Goal: Task Accomplishment & Management: Complete application form

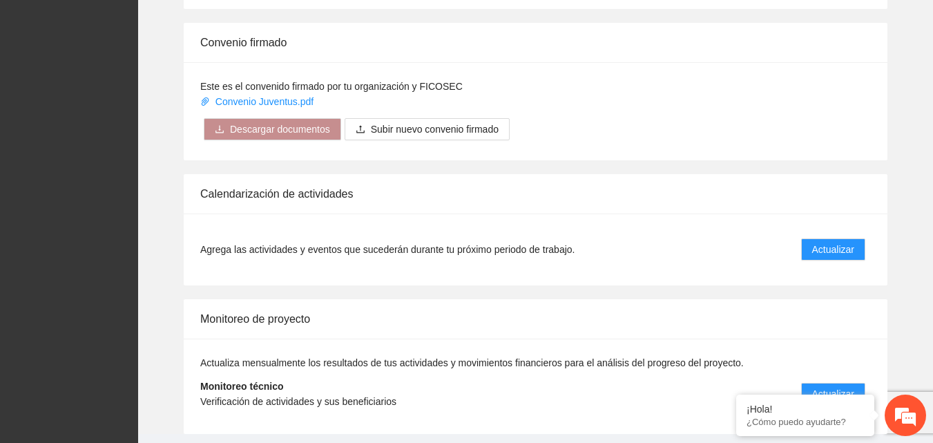
scroll to position [1105, 0]
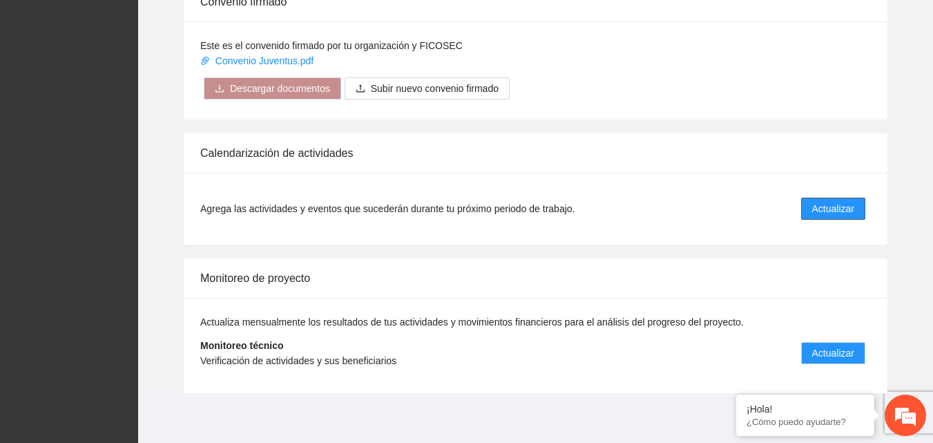
click at [828, 207] on span "Actualizar" at bounding box center [834, 208] width 42 height 15
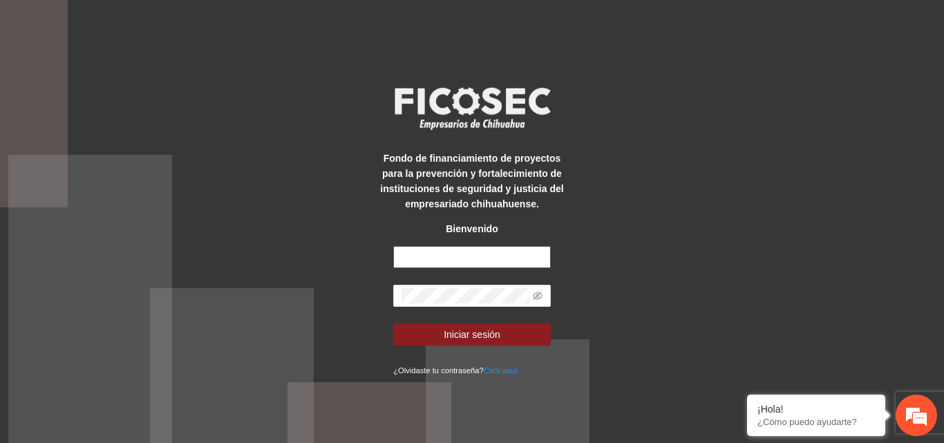
click at [436, 260] on input "text" at bounding box center [472, 257] width 158 height 22
type input "**********"
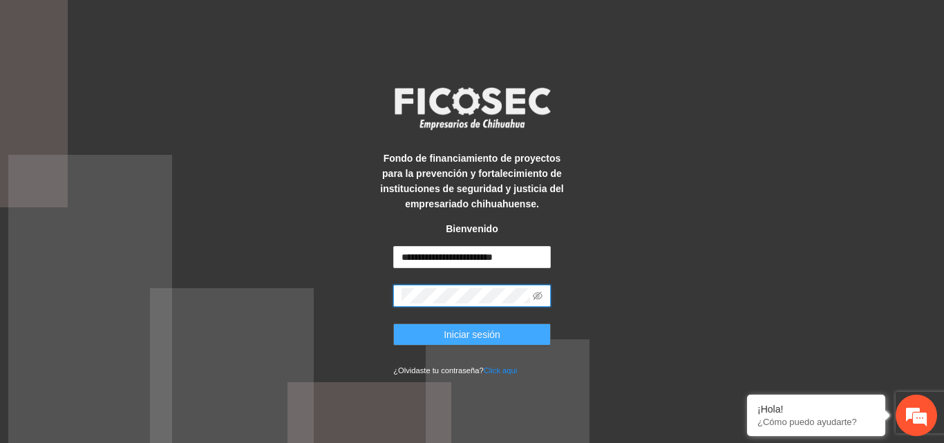
click at [480, 332] on span "Iniciar sesión" at bounding box center [472, 334] width 57 height 15
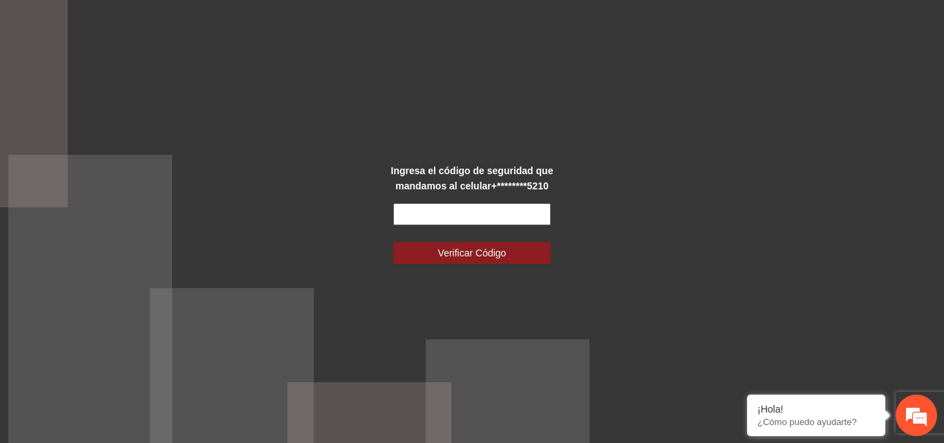
click at [445, 221] on input "text" at bounding box center [472, 214] width 158 height 22
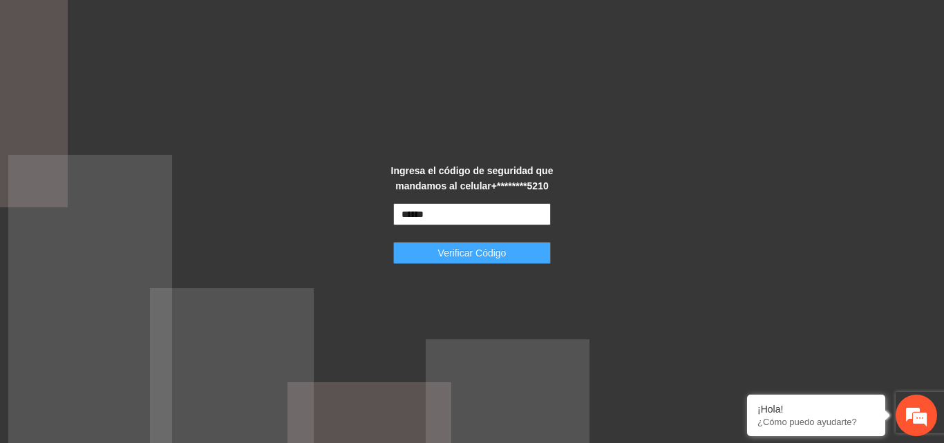
type input "******"
click at [465, 245] on span "Verificar Código" at bounding box center [472, 252] width 68 height 15
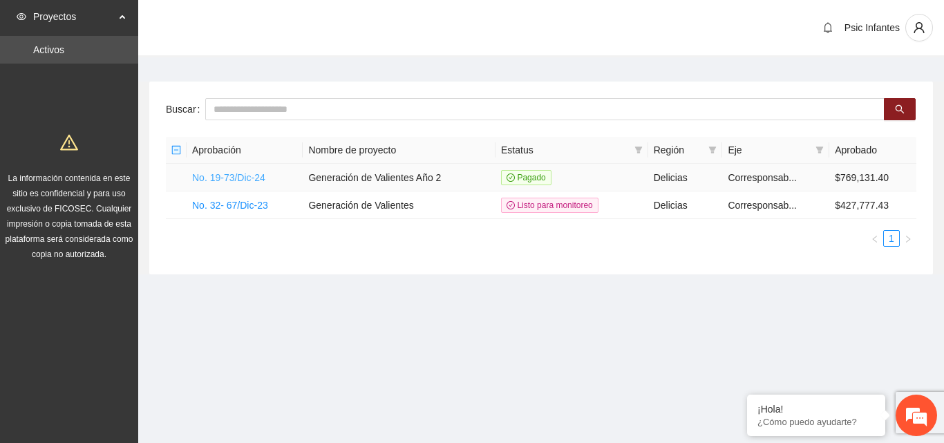
click at [236, 178] on link "No. 19-73/Dic-24" at bounding box center [228, 177] width 73 height 11
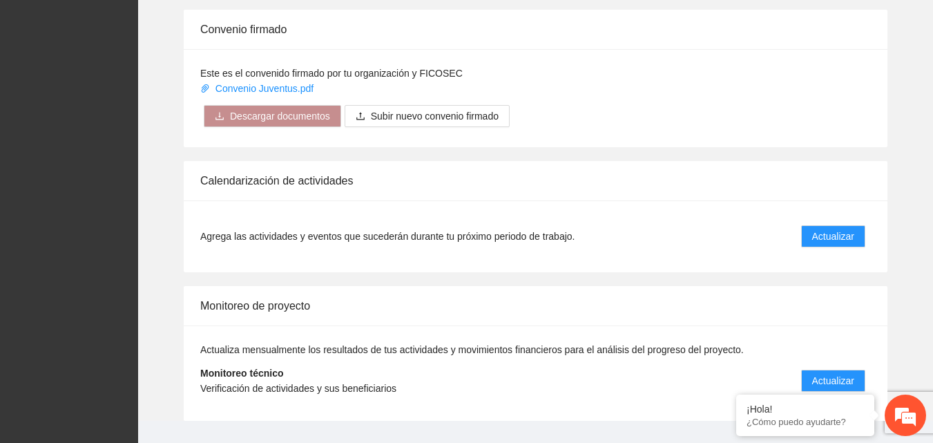
scroll to position [1108, 0]
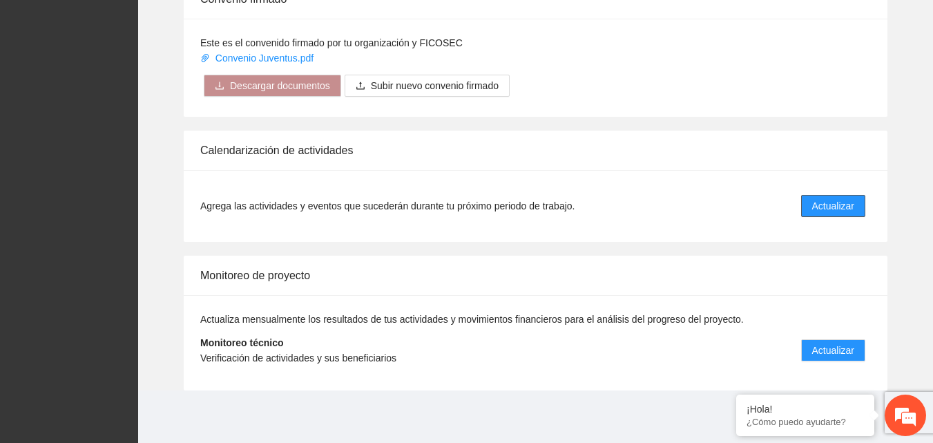
click at [853, 207] on span "Actualizar" at bounding box center [834, 205] width 42 height 15
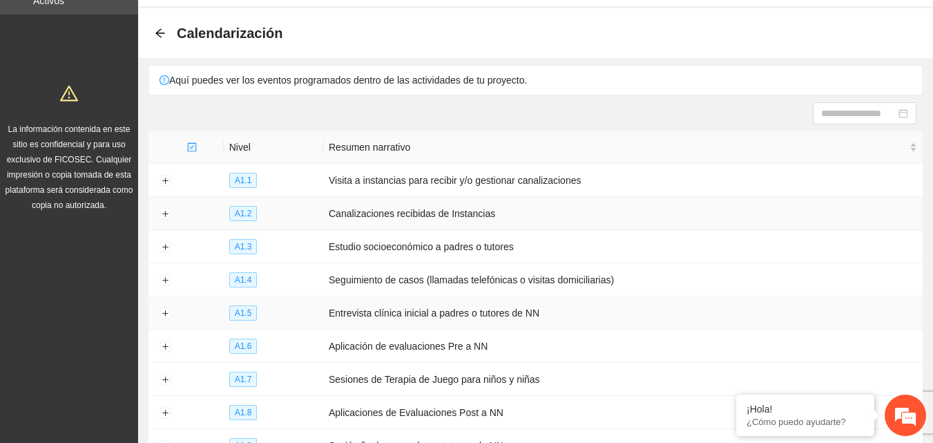
scroll to position [138, 0]
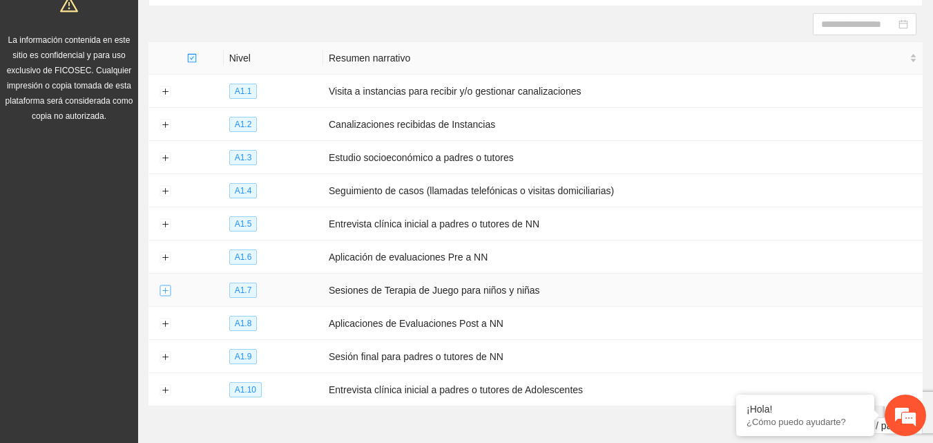
click at [168, 288] on button "Expand row" at bounding box center [165, 290] width 11 height 11
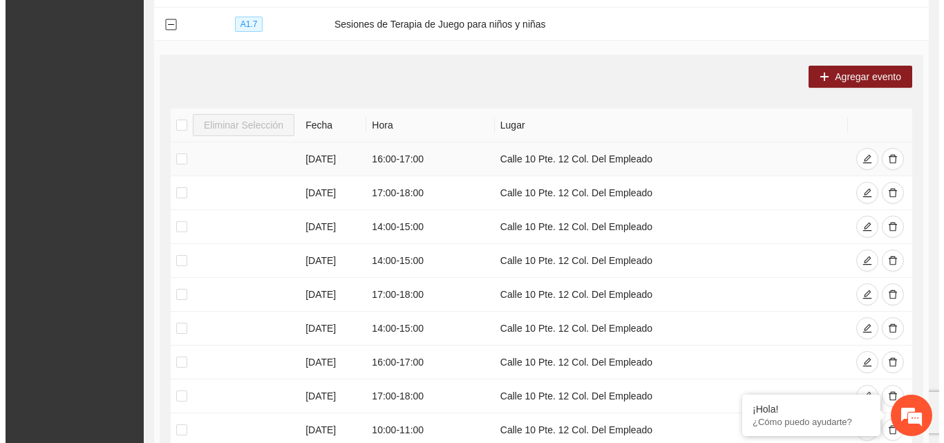
scroll to position [415, 0]
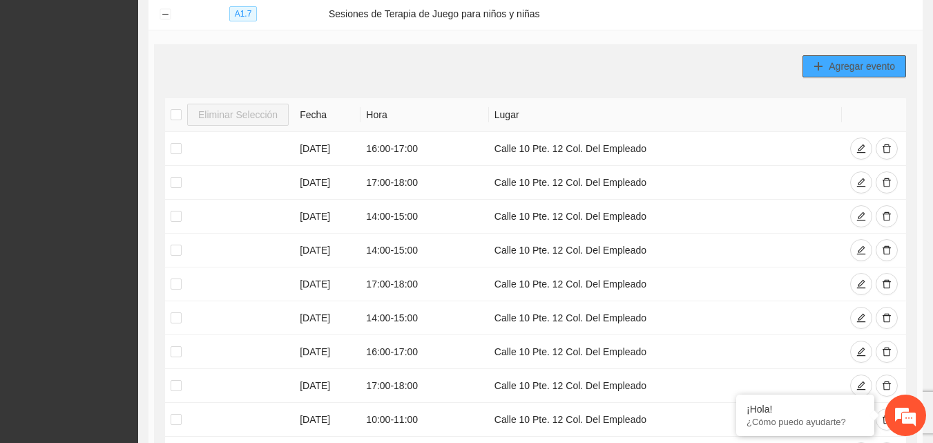
click at [843, 59] on span "Agregar evento" at bounding box center [862, 66] width 66 height 15
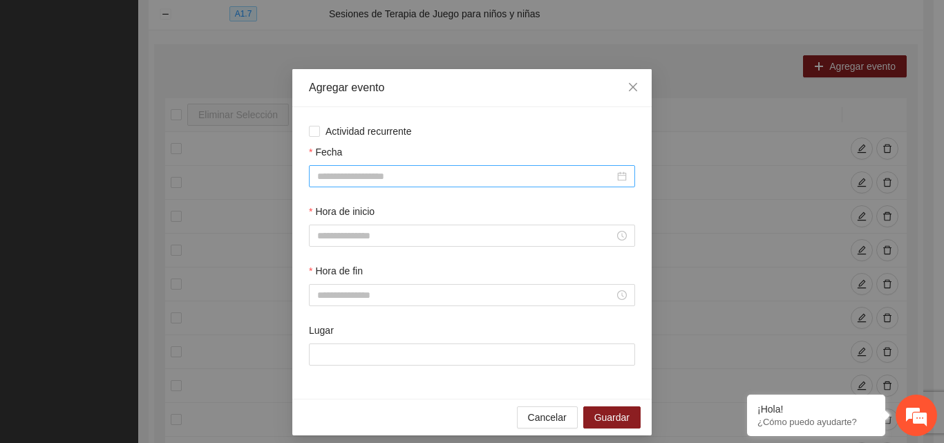
click at [358, 184] on div at bounding box center [472, 176] width 326 height 22
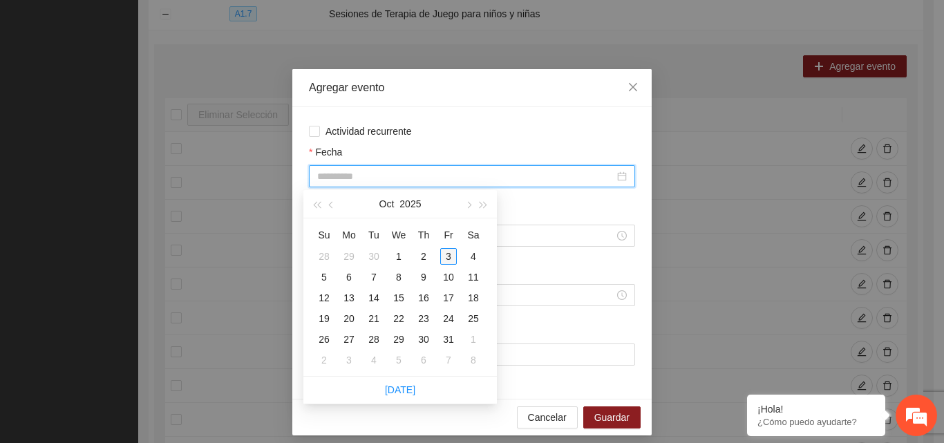
type input "**********"
click at [446, 254] on div "3" at bounding box center [448, 256] width 17 height 17
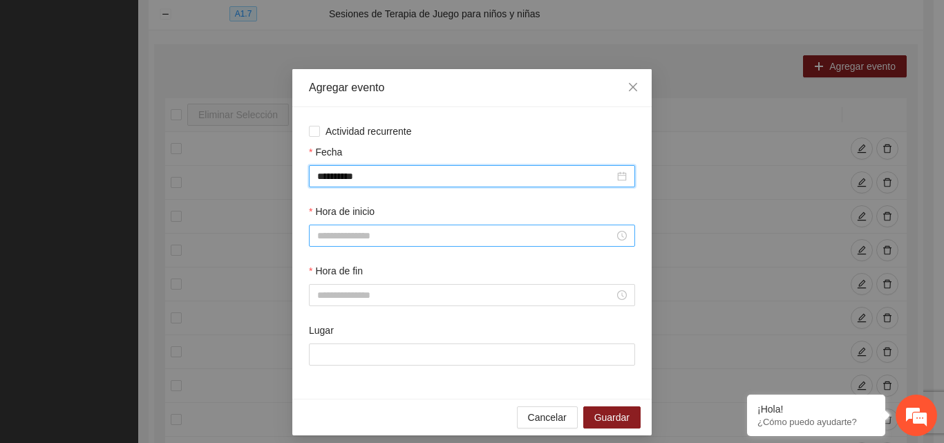
click at [377, 240] on input "Hora de inicio" at bounding box center [465, 235] width 297 height 15
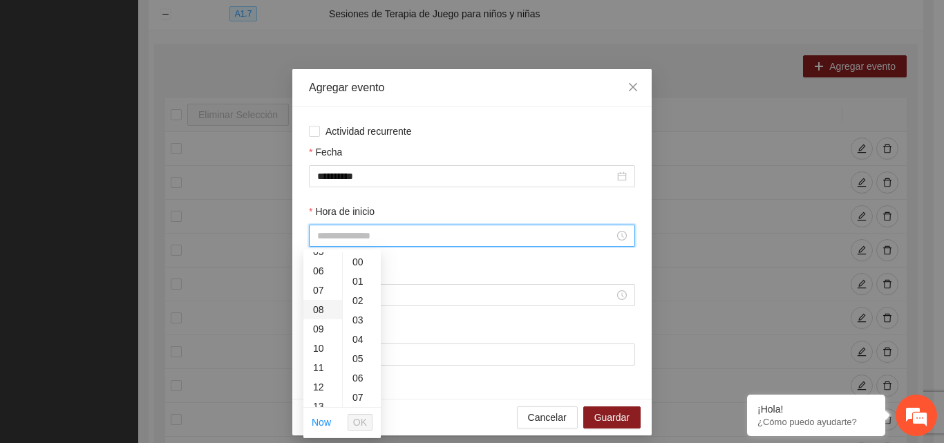
scroll to position [138, 0]
click at [318, 340] on div "11" at bounding box center [322, 336] width 39 height 19
type input "*****"
click at [361, 428] on span "OK" at bounding box center [360, 422] width 14 height 15
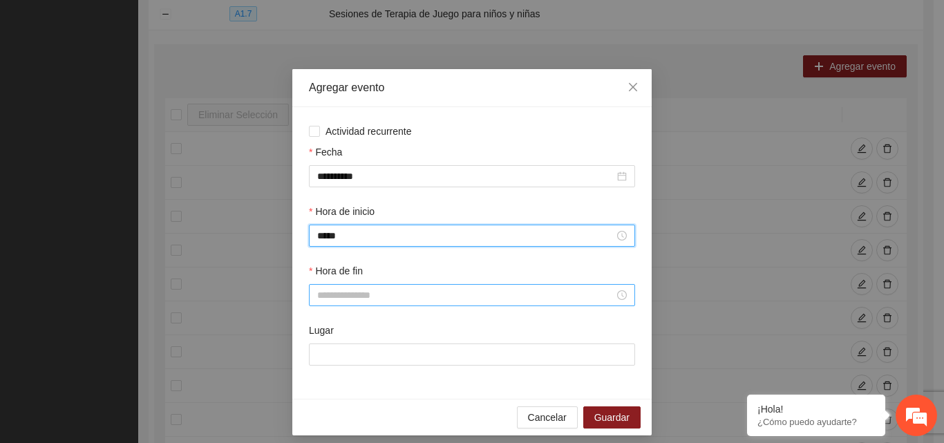
click at [340, 291] on input "Hora de fin" at bounding box center [465, 294] width 297 height 15
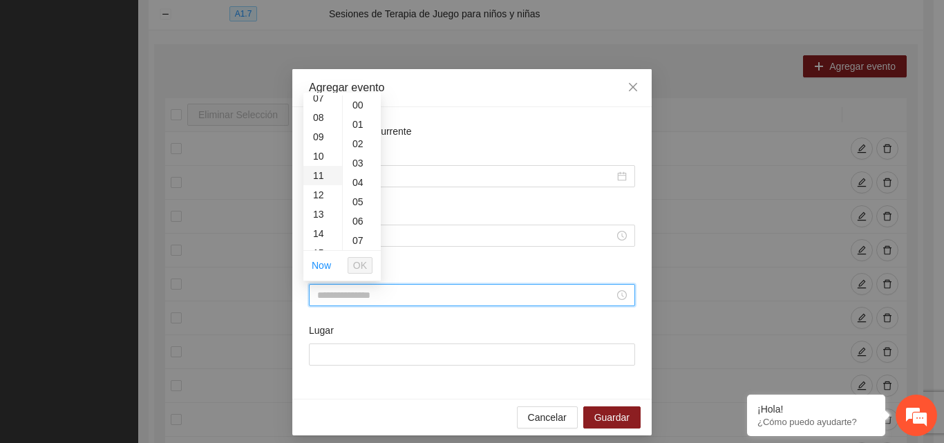
scroll to position [207, 0]
click at [323, 131] on div "12" at bounding box center [322, 129] width 39 height 19
type input "*****"
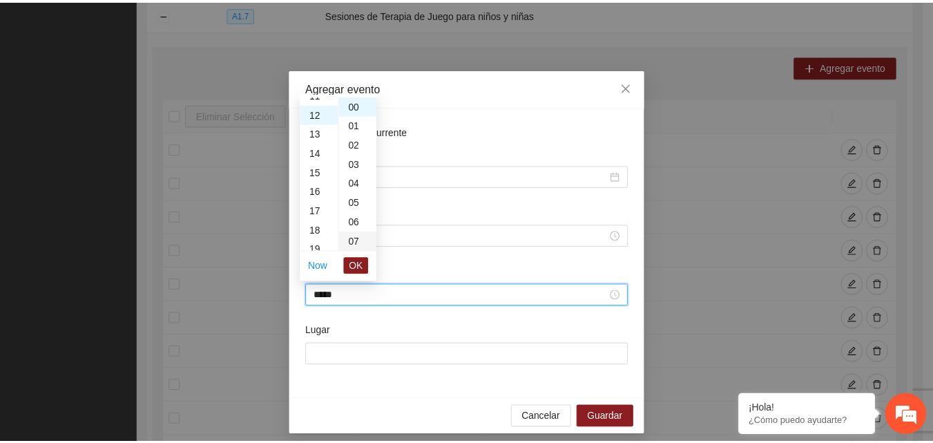
scroll to position [232, 0]
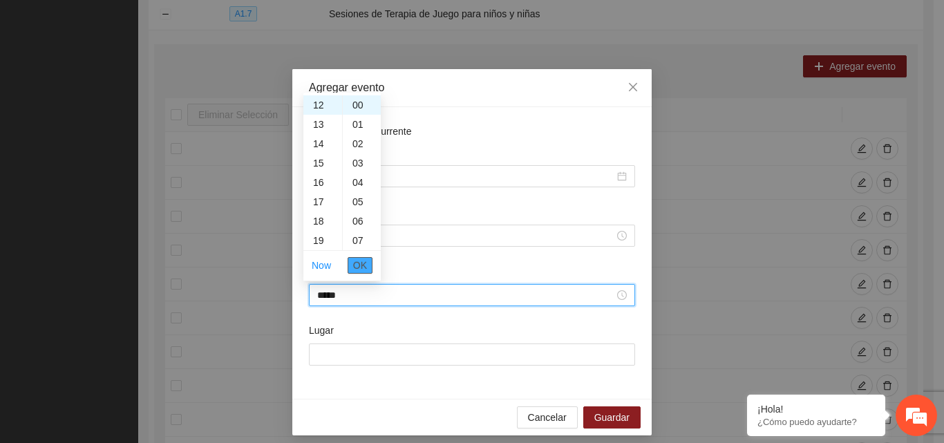
click at [364, 266] on span "OK" at bounding box center [360, 265] width 14 height 15
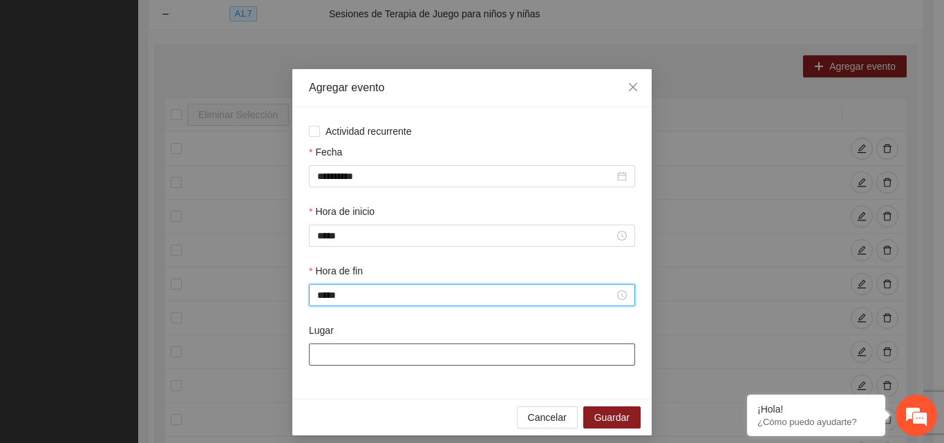
drag, startPoint x: 344, startPoint y: 360, endPoint x: 352, endPoint y: 352, distance: 10.7
click at [345, 360] on input "Lugar" at bounding box center [472, 354] width 326 height 22
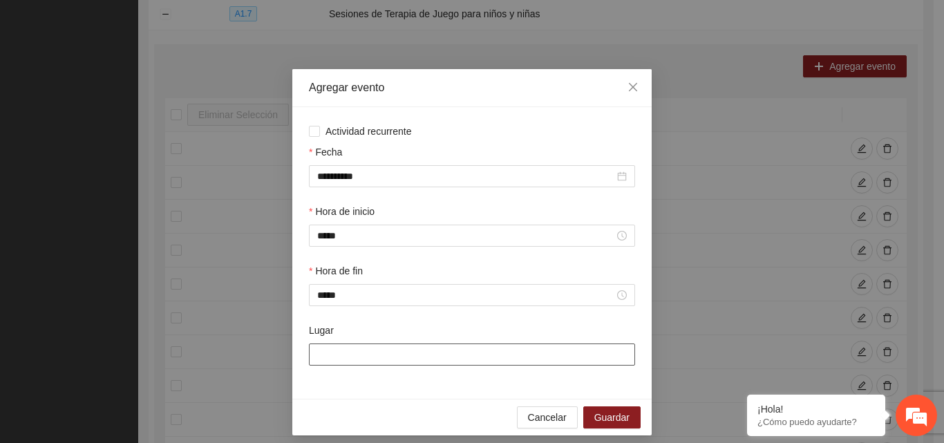
type input "**********"
click at [609, 420] on span "Guardar" at bounding box center [611, 417] width 35 height 15
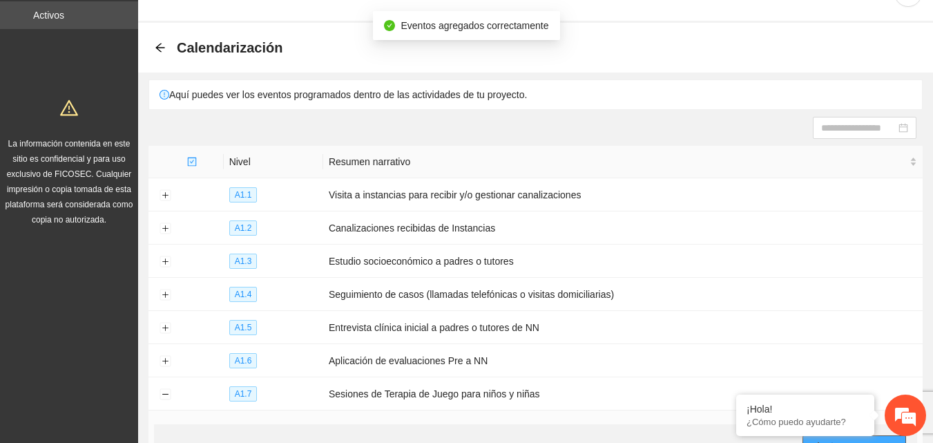
scroll to position [0, 0]
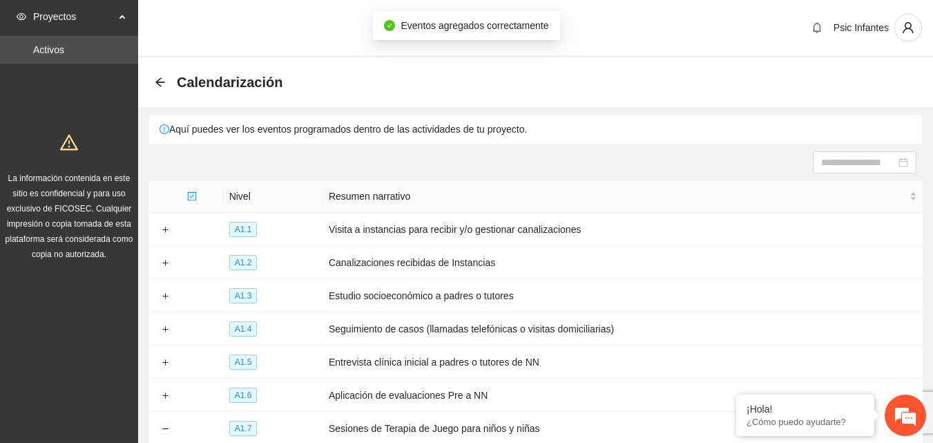
click at [162, 85] on icon "arrow-left" at bounding box center [160, 82] width 11 height 11
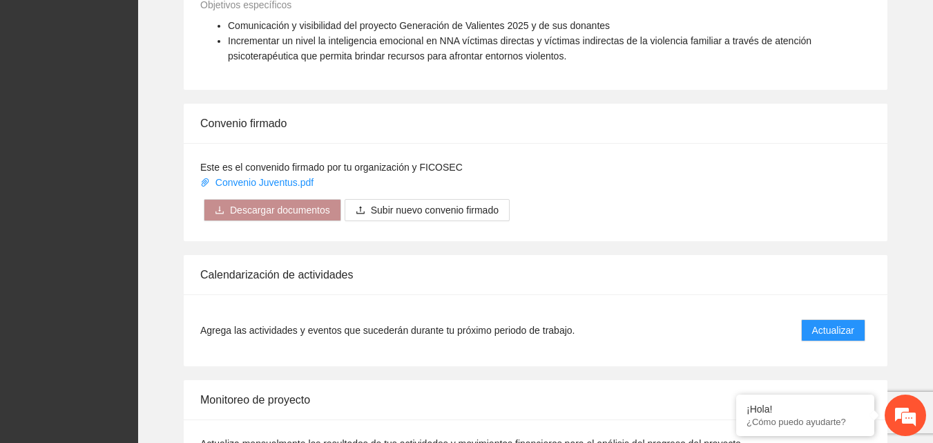
scroll to position [1105, 0]
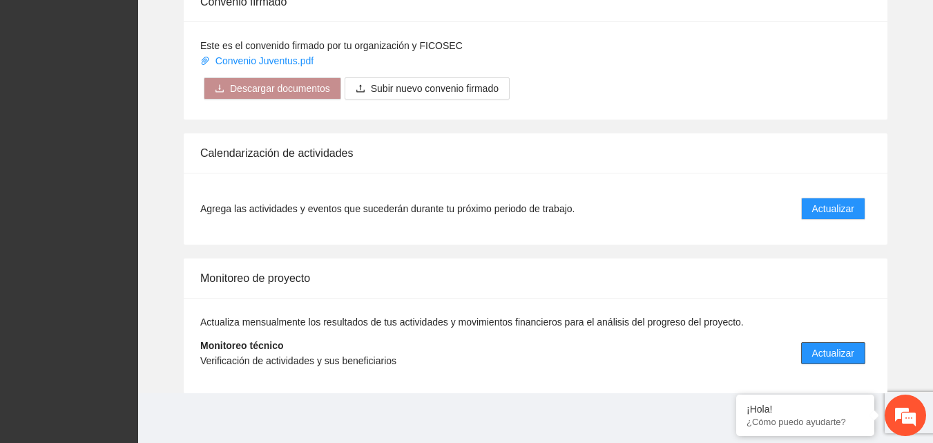
click at [833, 354] on span "Actualizar" at bounding box center [834, 352] width 42 height 15
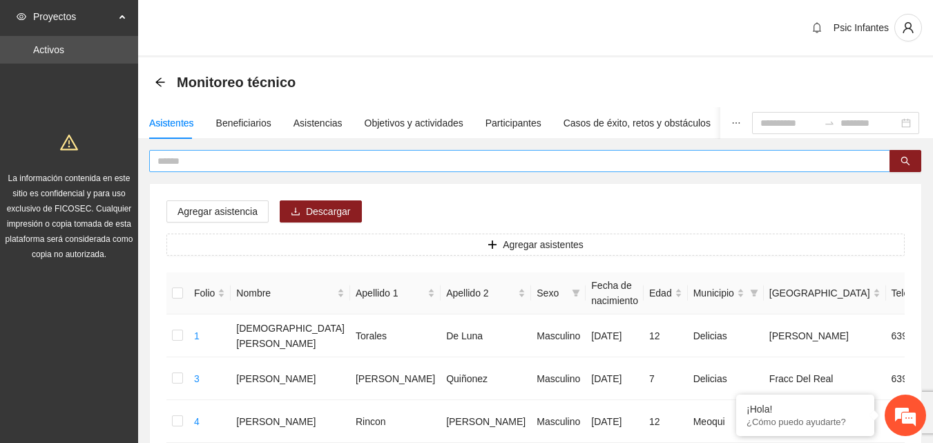
click at [210, 162] on input "text" at bounding box center [515, 160] width 714 height 15
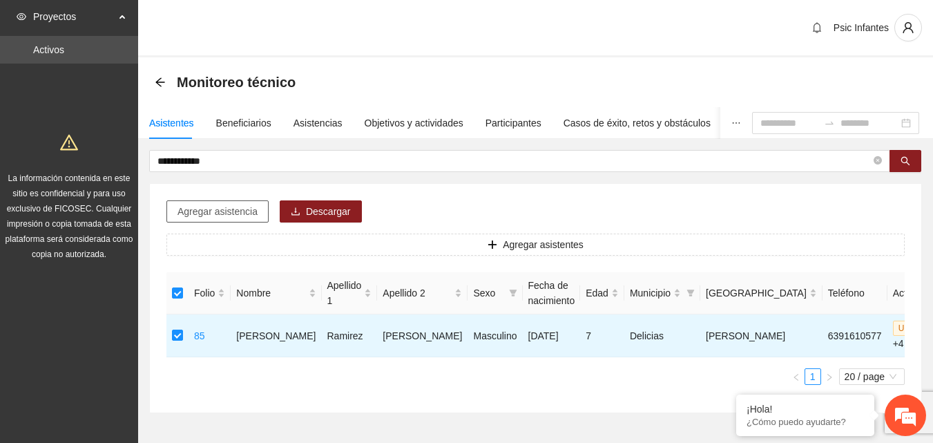
click at [207, 210] on span "Agregar asistencia" at bounding box center [218, 211] width 80 height 15
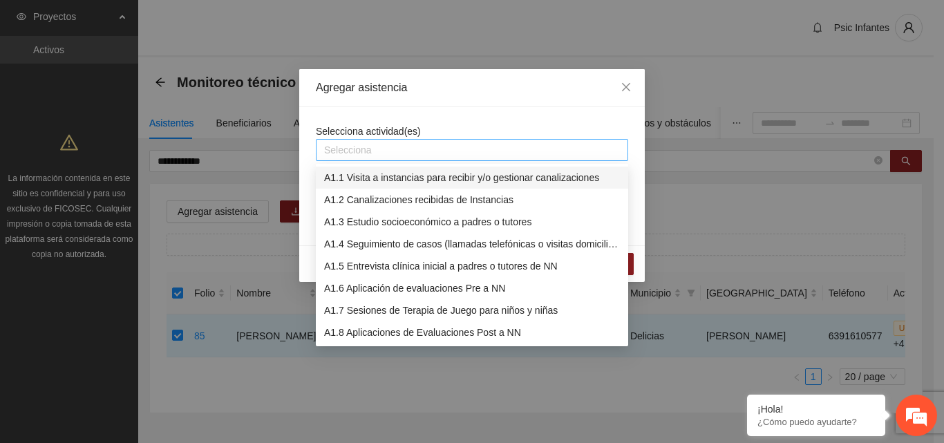
click at [483, 140] on div "Selecciona" at bounding box center [472, 150] width 312 height 22
click at [441, 309] on div "A1.7 Sesiones de Terapia de Juego para niños y niñas" at bounding box center [472, 310] width 296 height 15
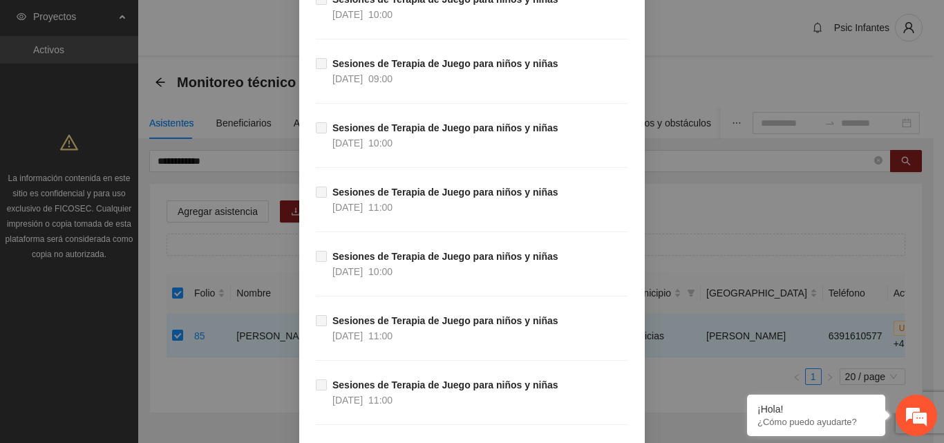
scroll to position [3196, 0]
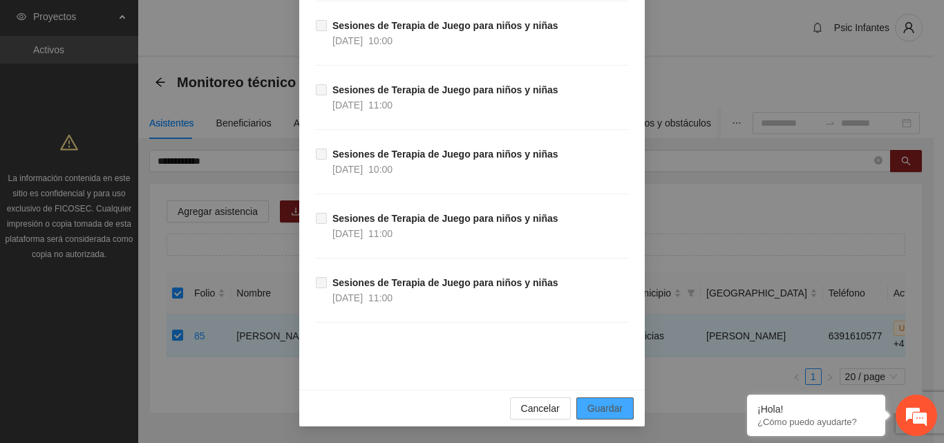
click at [616, 414] on span "Guardar" at bounding box center [604, 408] width 35 height 15
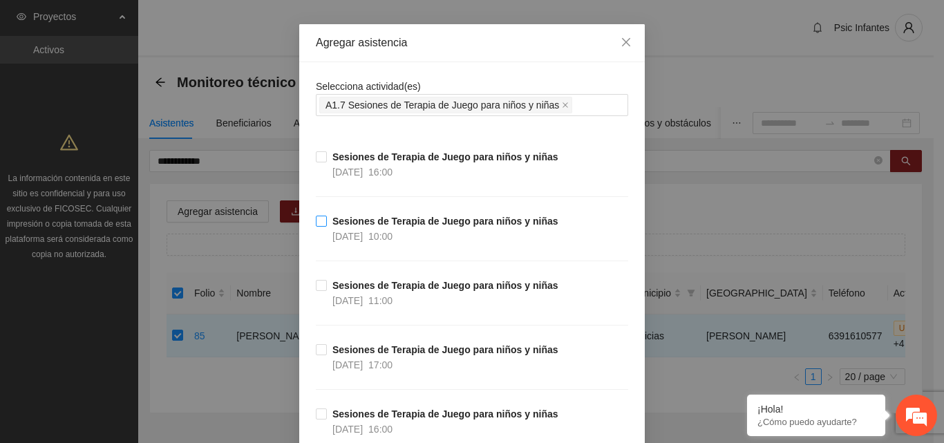
scroll to position [69, 0]
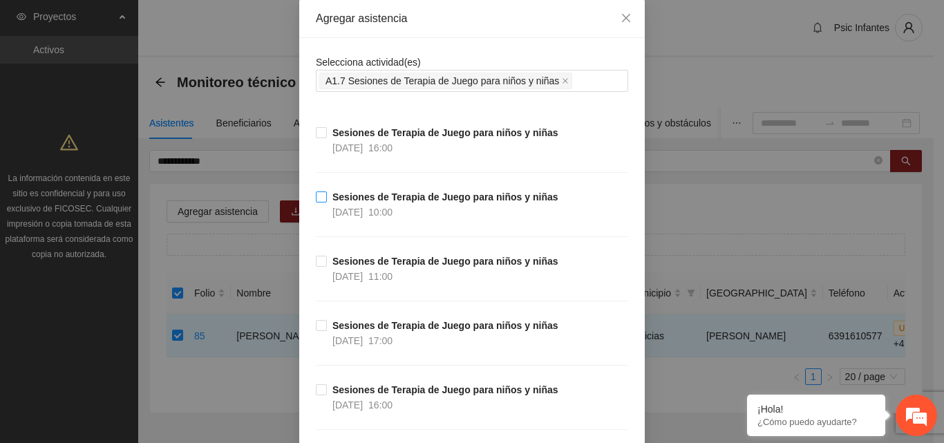
click at [320, 202] on label "Sesiones de Terapia de Juego para niños y niñas [DATE] 10:00" at bounding box center [440, 204] width 248 height 30
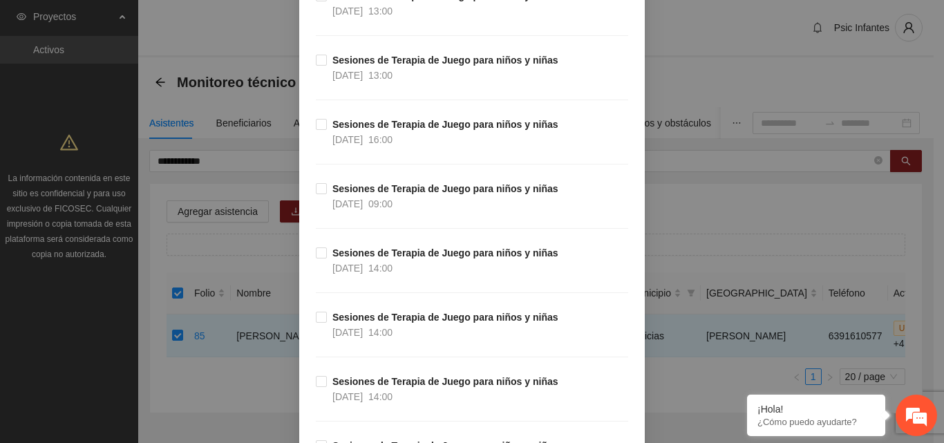
scroll to position [3196, 0]
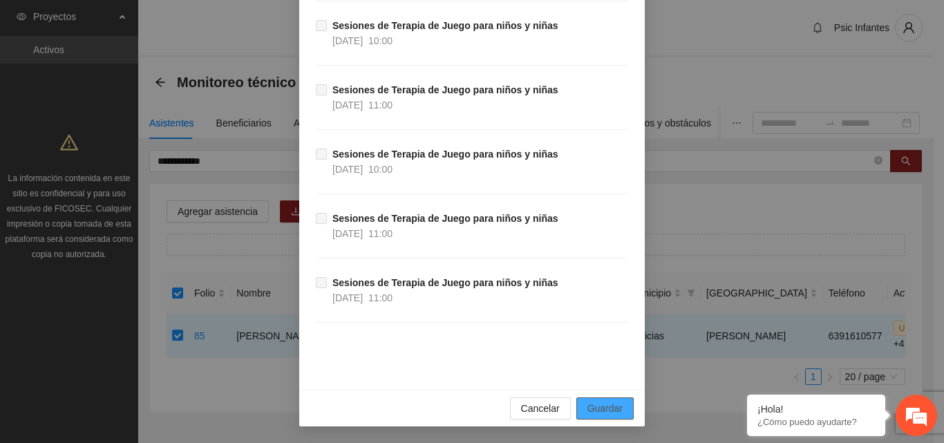
click at [614, 409] on span "Guardar" at bounding box center [604, 408] width 35 height 15
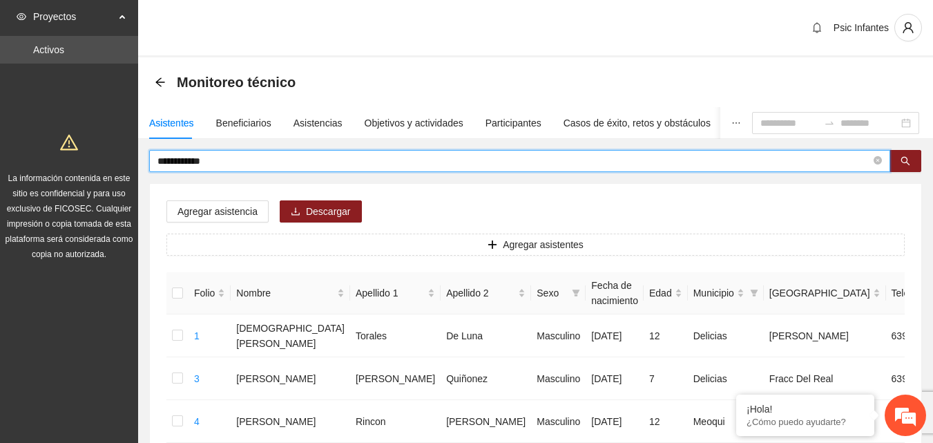
drag, startPoint x: 193, startPoint y: 170, endPoint x: 100, endPoint y: 170, distance: 92.6
type input "**********"
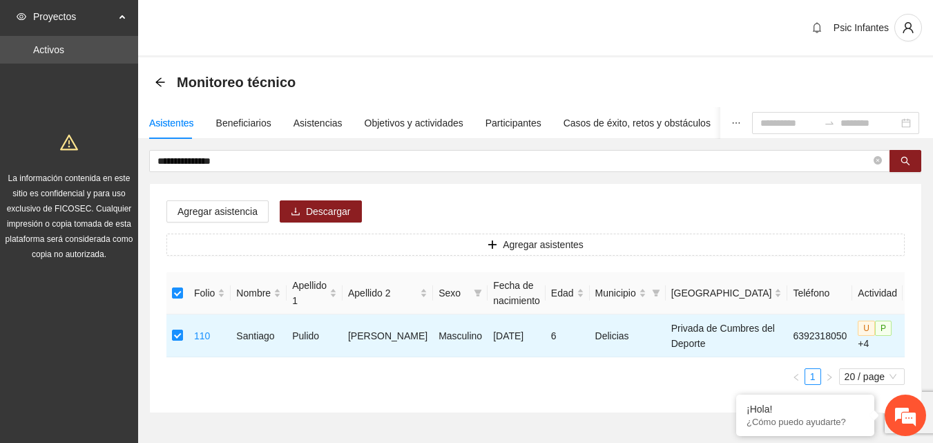
click at [190, 222] on div "Agregar asistencia Descargar Agregar asistentes Folio Nombre Apellido 1 Apellid…" at bounding box center [536, 298] width 772 height 229
click at [191, 222] on button "Agregar asistencia" at bounding box center [218, 211] width 102 height 22
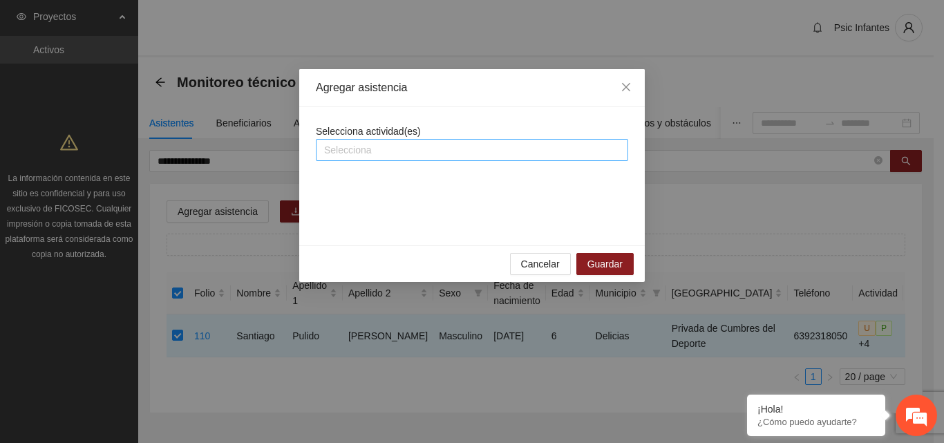
click at [374, 153] on div at bounding box center [471, 150] width 305 height 17
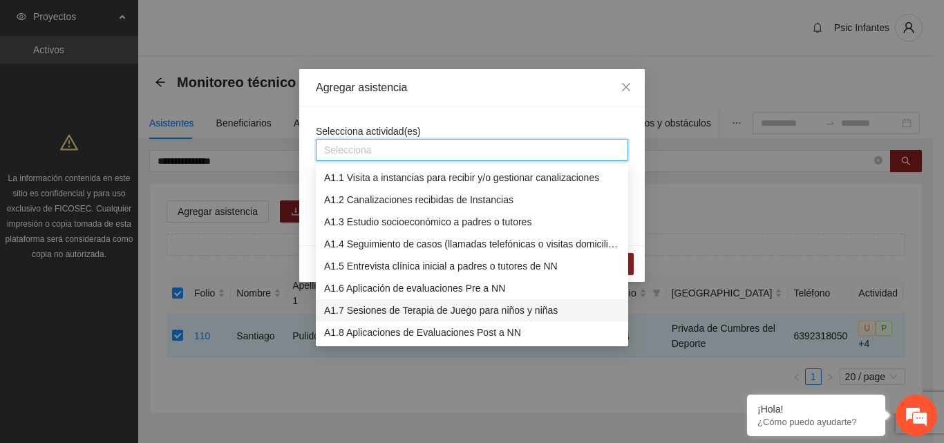
click at [365, 312] on div "A1.7 Sesiones de Terapia de Juego para niños y niñas" at bounding box center [472, 310] width 296 height 15
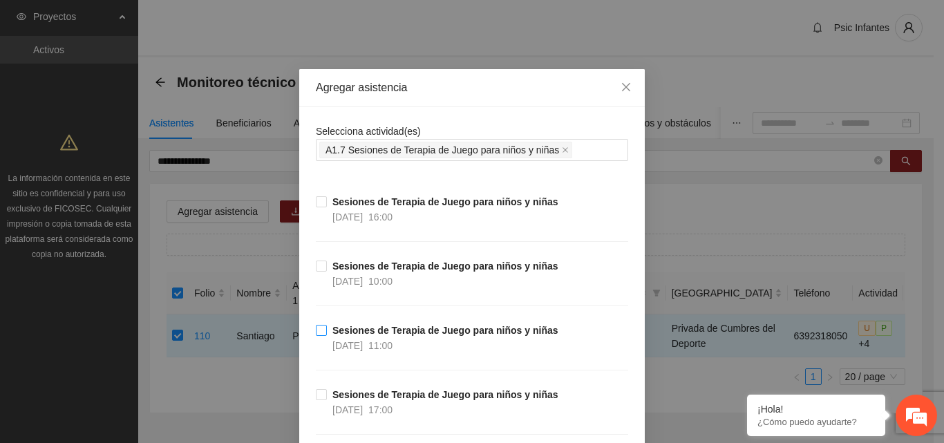
click at [335, 334] on strong "Sesiones de Terapia de Juego para niños y niñas" at bounding box center [445, 330] width 226 height 11
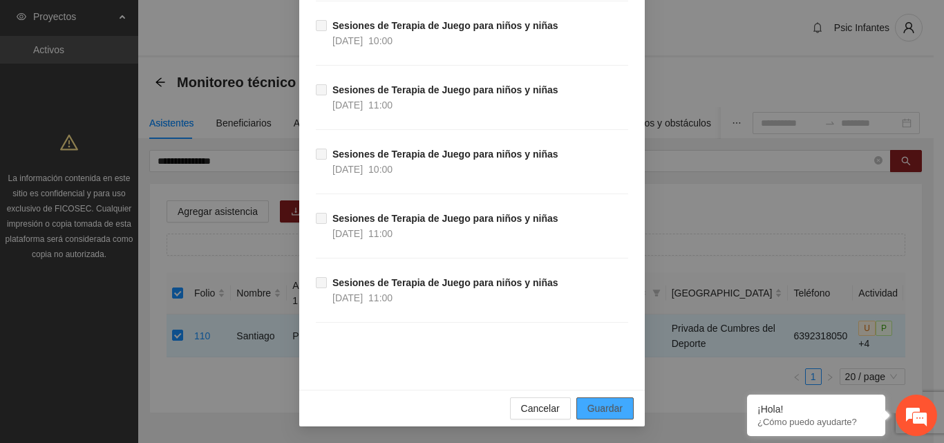
click at [612, 415] on span "Guardar" at bounding box center [604, 408] width 35 height 15
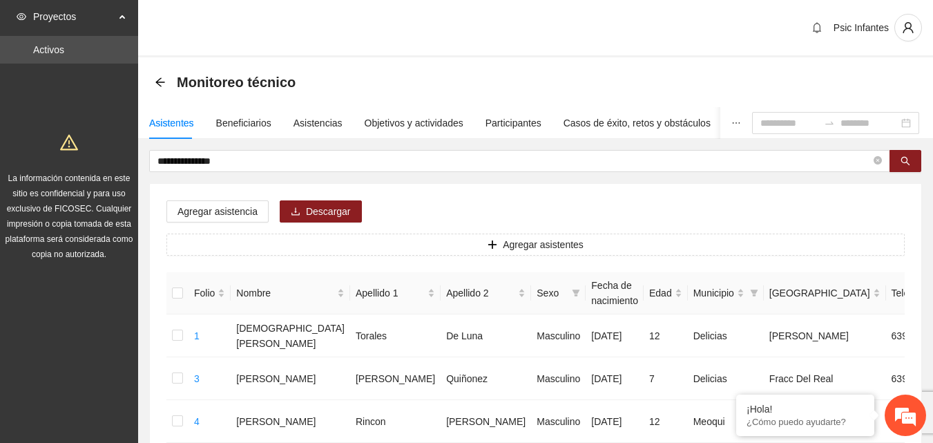
click at [567, 45] on div "Psic Infantes" at bounding box center [535, 28] width 795 height 57
click at [491, 35] on div "Psic Infantes" at bounding box center [535, 28] width 795 height 57
click at [389, 122] on div "Objetivos y actividades" at bounding box center [414, 122] width 99 height 15
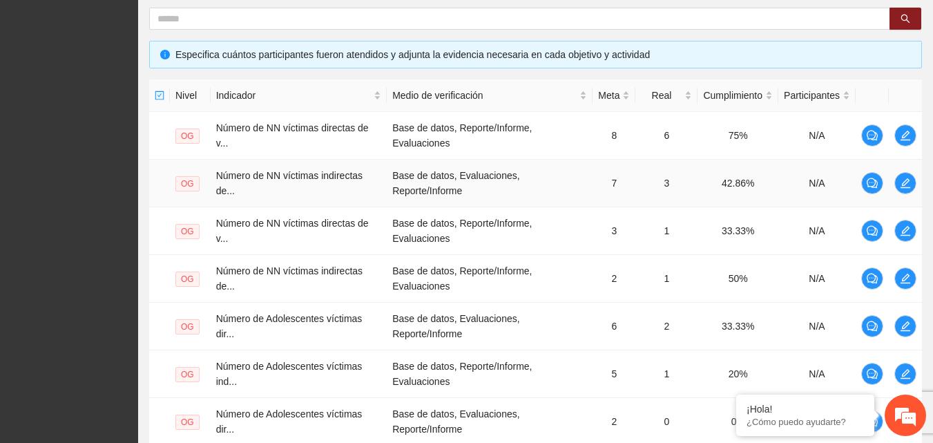
scroll to position [544, 0]
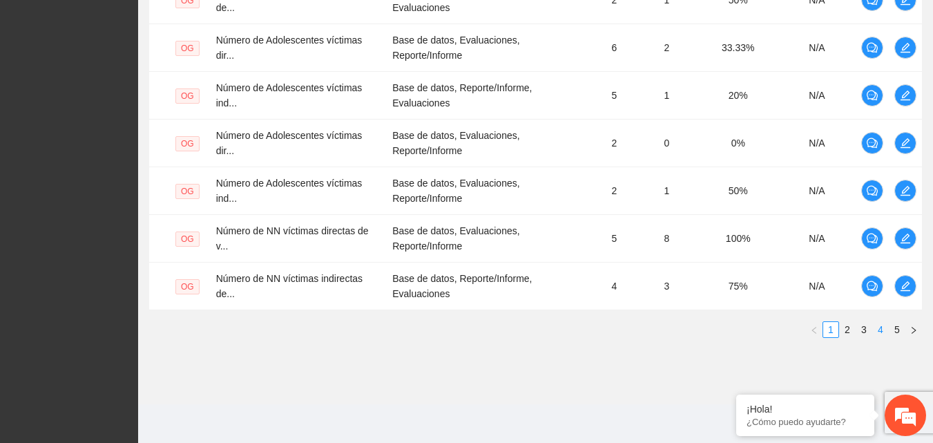
click at [884, 331] on link "4" at bounding box center [880, 329] width 15 height 15
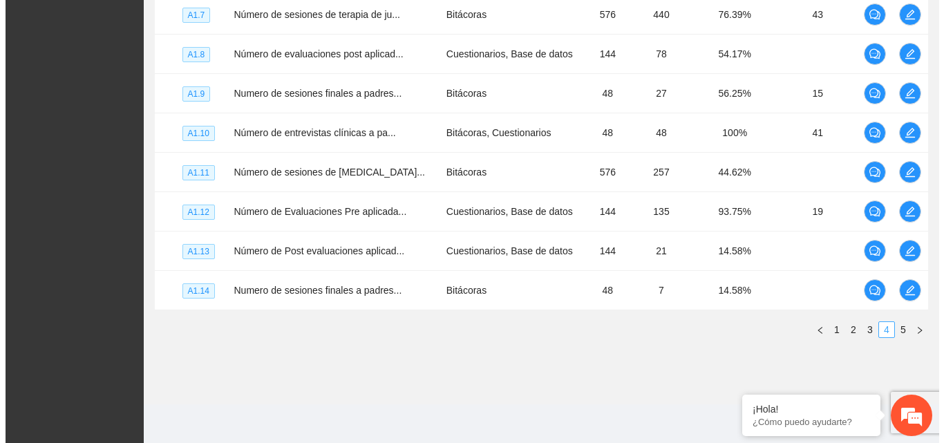
scroll to position [462, 0]
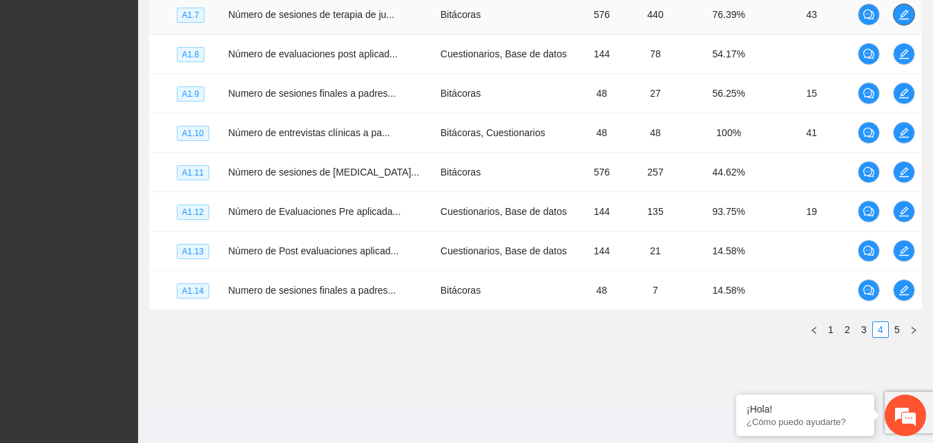
click at [902, 15] on icon "edit" at bounding box center [904, 15] width 10 height 10
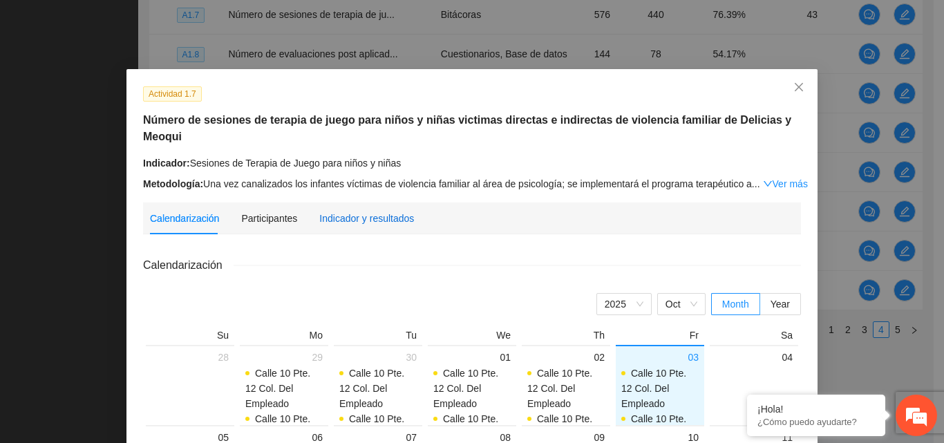
click at [365, 211] on div "Indicador y resultados" at bounding box center [366, 218] width 95 height 15
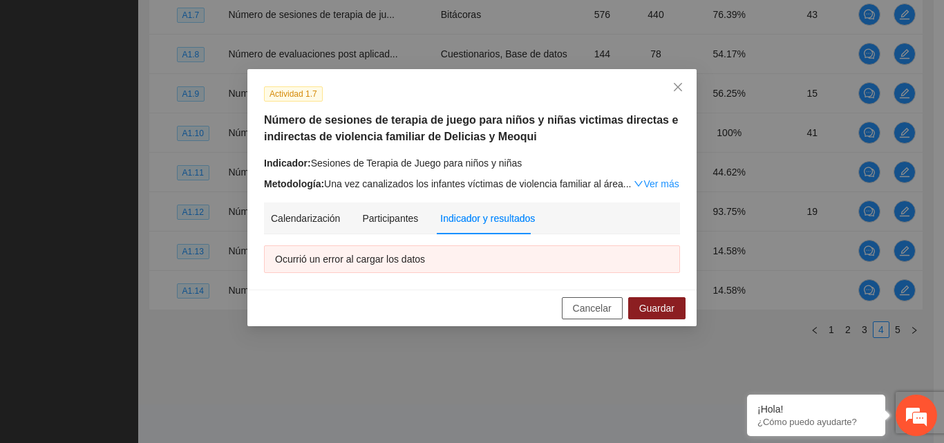
click at [589, 307] on span "Cancelar" at bounding box center [592, 308] width 39 height 15
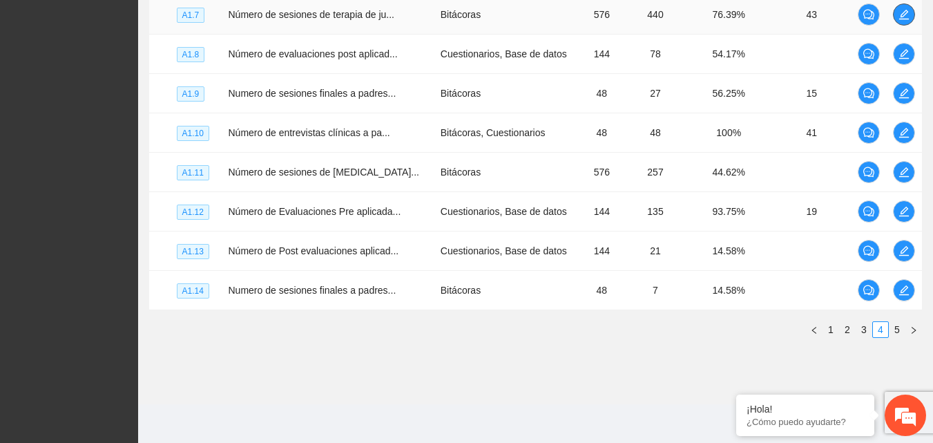
click at [904, 15] on icon "edit" at bounding box center [904, 14] width 11 height 11
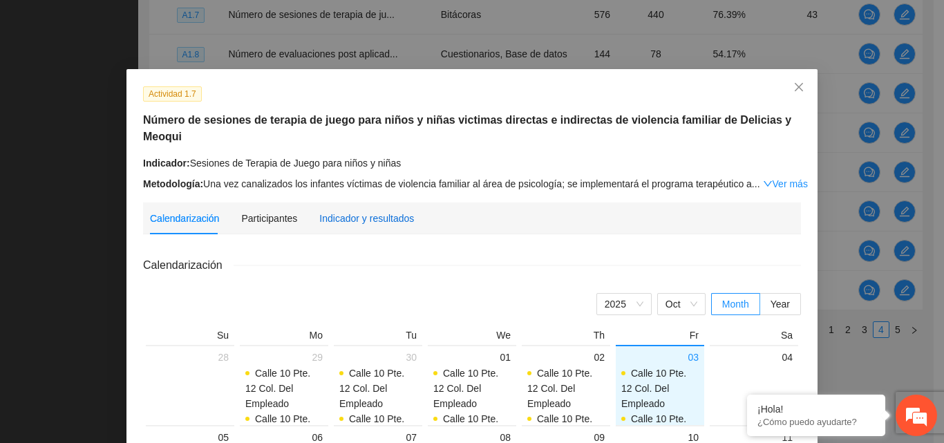
click at [374, 211] on div "Indicador y resultados" at bounding box center [366, 218] width 95 height 15
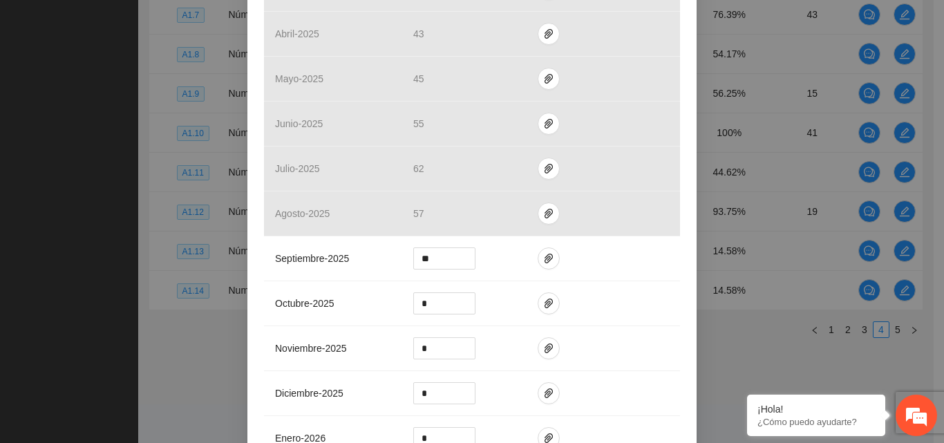
scroll to position [484, 0]
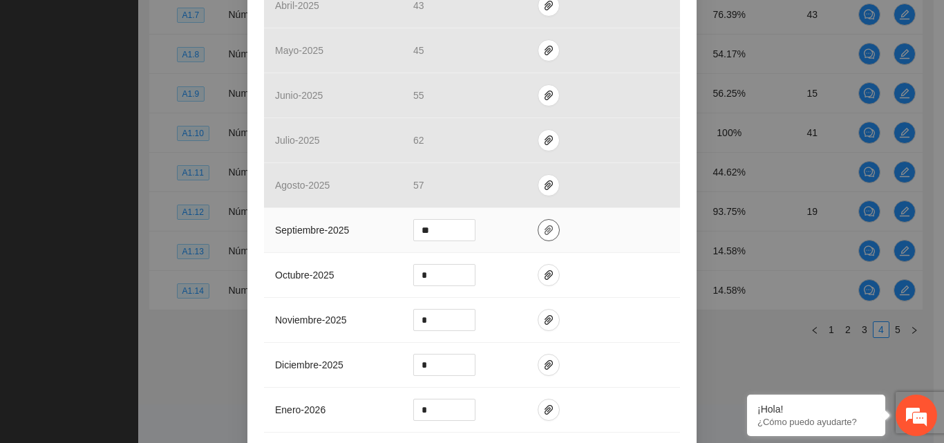
click at [543, 232] on icon "paper-clip" at bounding box center [548, 230] width 11 height 11
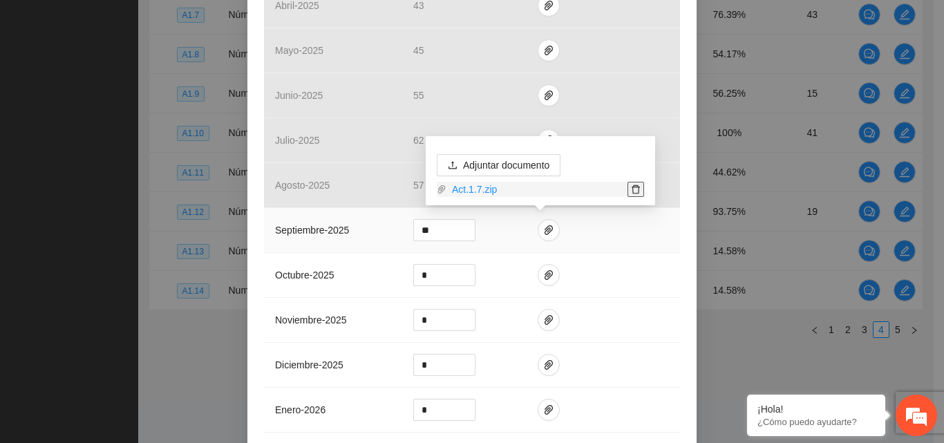
click at [636, 190] on icon "delete" at bounding box center [636, 189] width 10 height 10
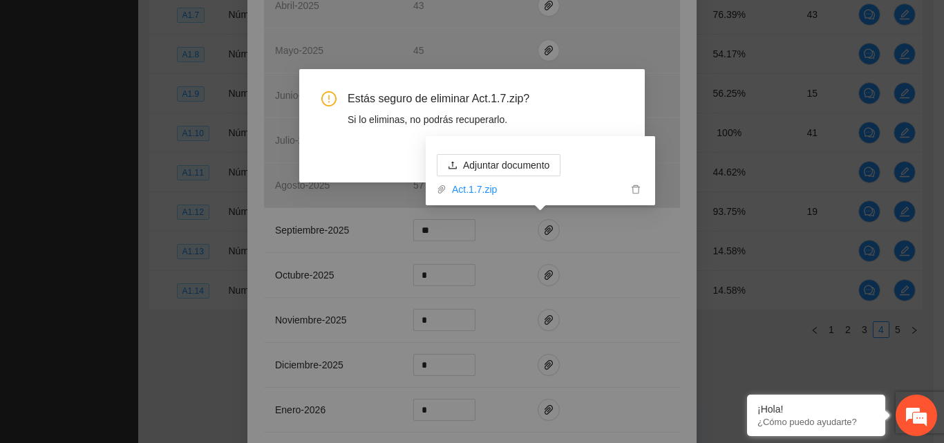
click at [572, 109] on div "Estás seguro de eliminar Act.1.7.zip? Si lo eliminas, no podrás recuperarlo." at bounding box center [471, 109] width 301 height 36
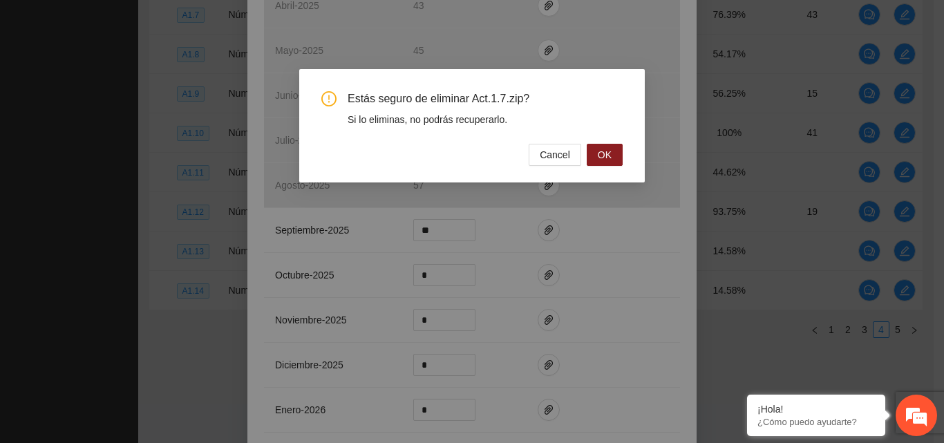
click at [605, 167] on div "Estás seguro de eliminar Act.1.7.zip? Si lo eliminas, no podrás recuperarlo. Ca…" at bounding box center [471, 125] width 345 height 113
click at [604, 157] on span "OK" at bounding box center [605, 154] width 14 height 15
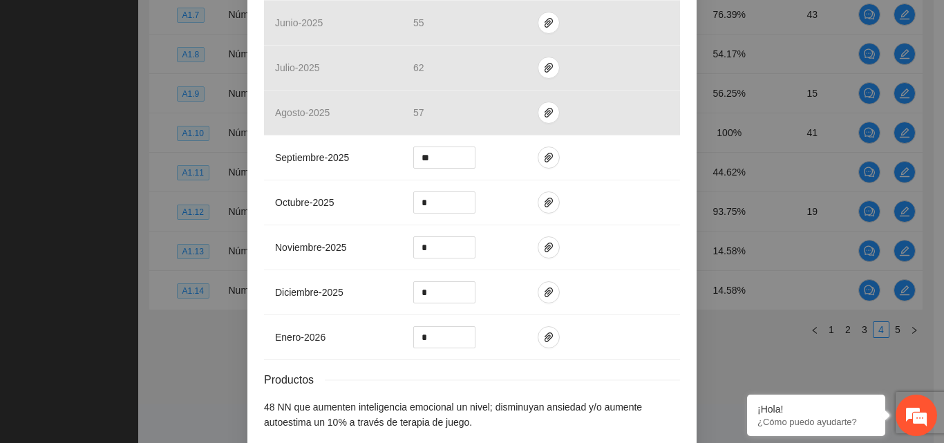
scroll to position [622, 0]
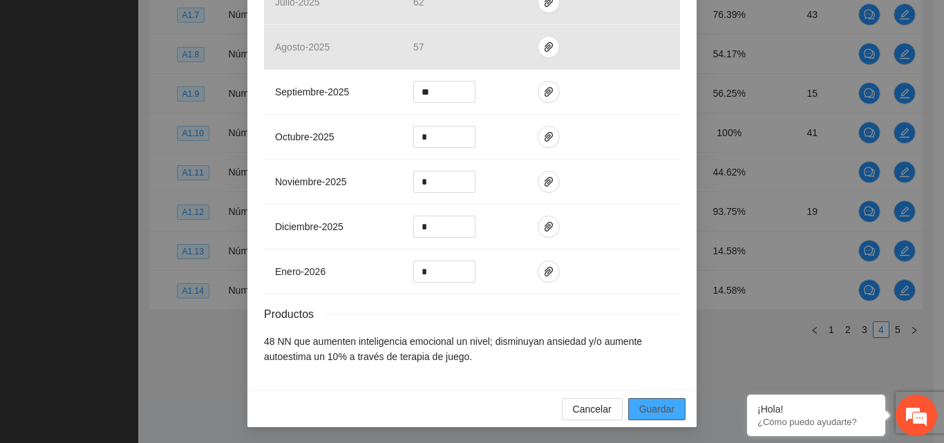
click at [660, 404] on span "Guardar" at bounding box center [656, 408] width 35 height 15
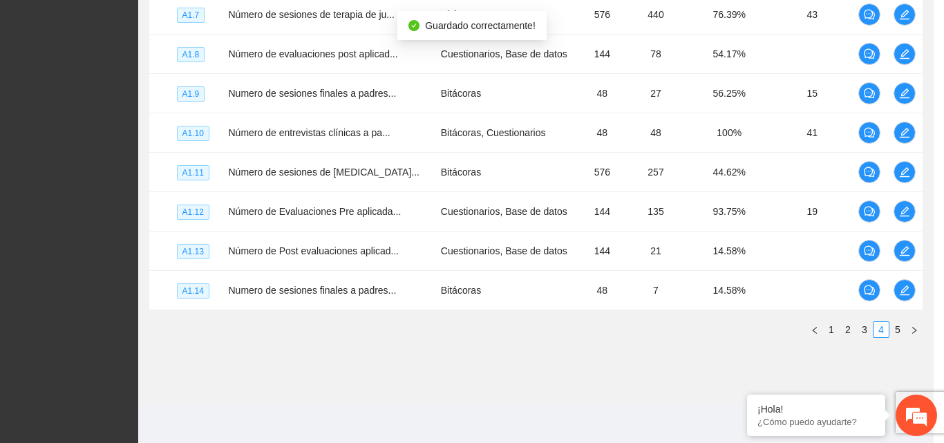
scroll to position [553, 0]
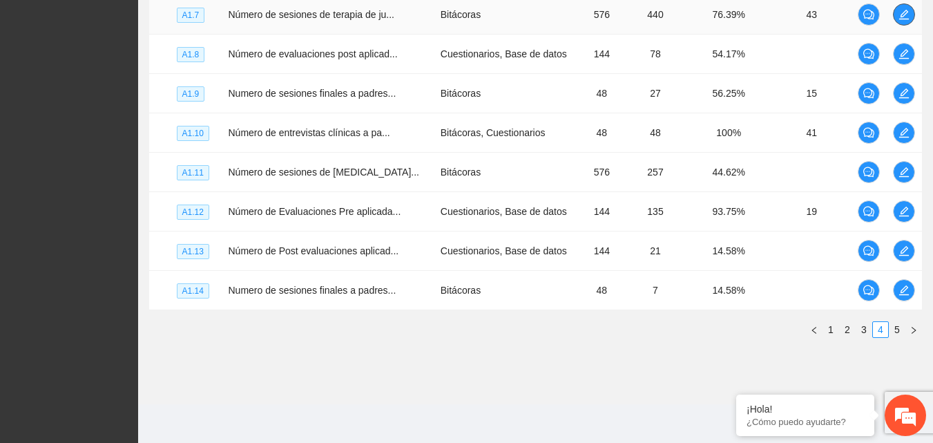
click at [904, 16] on icon "edit" at bounding box center [904, 14] width 11 height 11
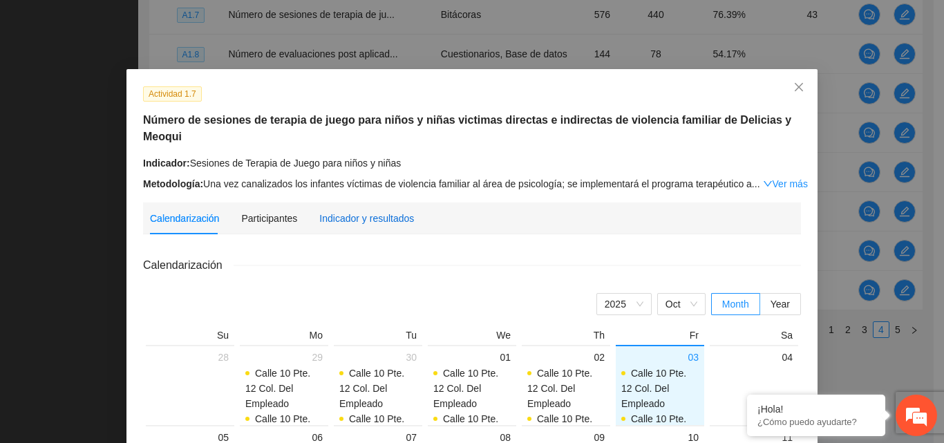
click at [386, 211] on div "Indicador y resultados" at bounding box center [366, 218] width 95 height 15
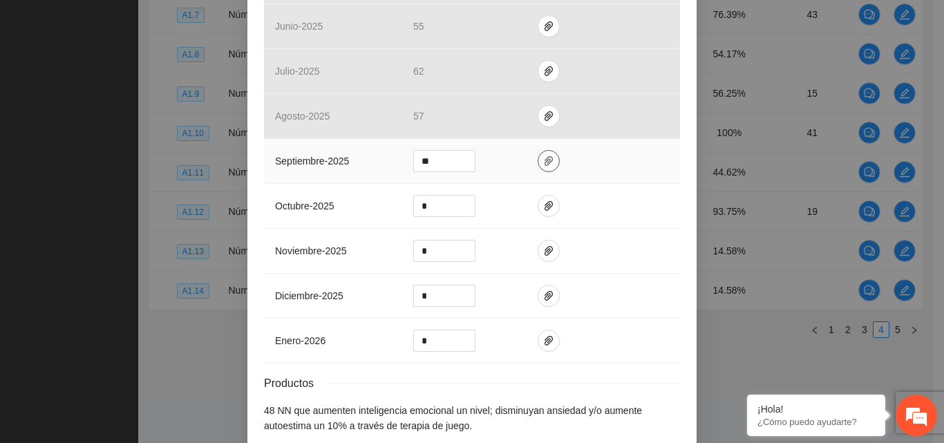
click at [544, 162] on icon "paper-clip" at bounding box center [548, 161] width 8 height 10
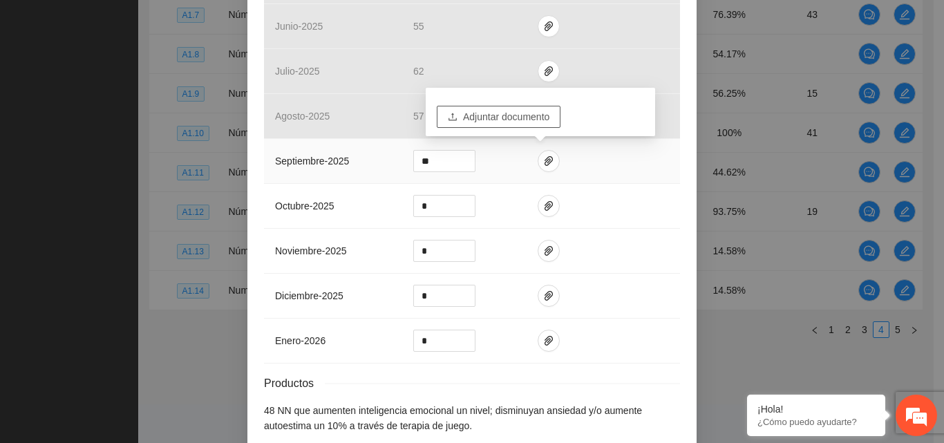
click at [536, 125] on button "Adjuntar documento" at bounding box center [499, 117] width 124 height 22
